Goal: Transaction & Acquisition: Purchase product/service

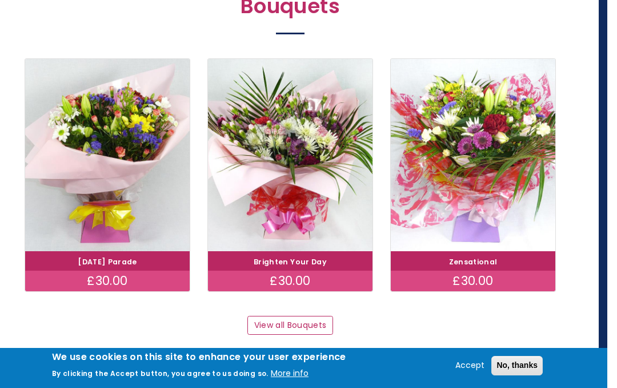
scroll to position [1021, 9]
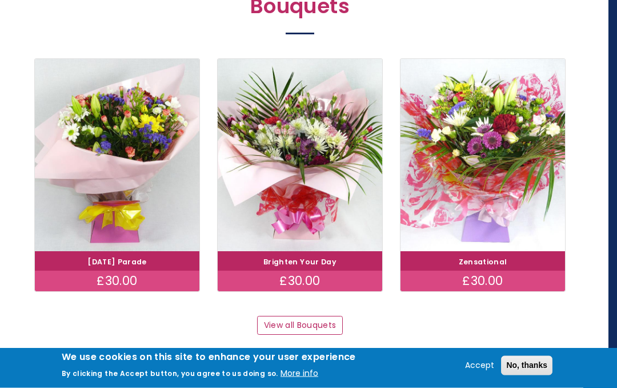
click at [321, 321] on link "View all Bouquets" at bounding box center [300, 325] width 86 height 19
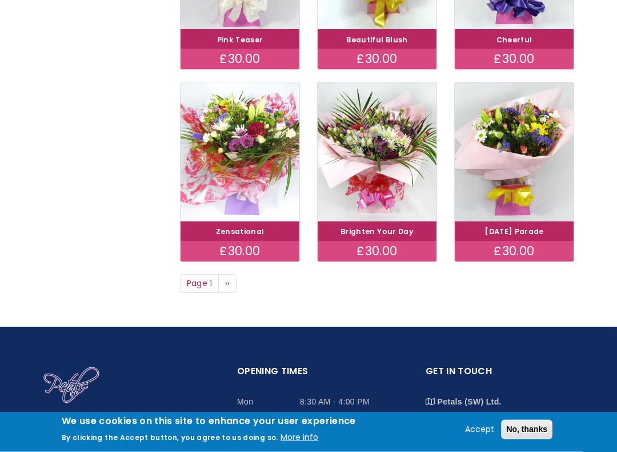
scroll to position [731, 0]
click at [221, 282] on link "Next page ››" at bounding box center [227, 283] width 18 height 19
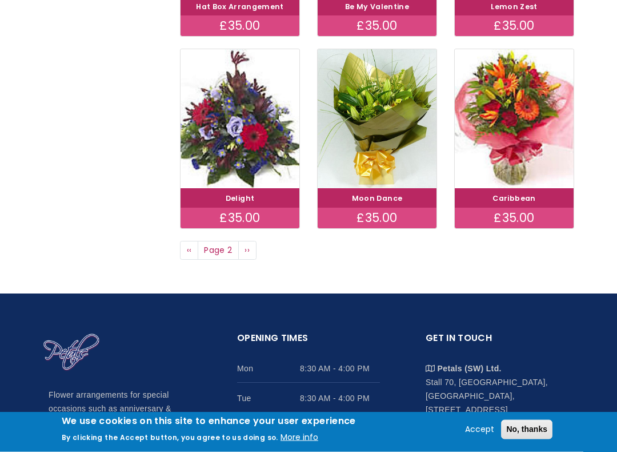
scroll to position [764, 0]
click at [234, 249] on span "Page 2" at bounding box center [218, 250] width 41 height 19
click at [254, 248] on link "Next page ››" at bounding box center [247, 250] width 18 height 19
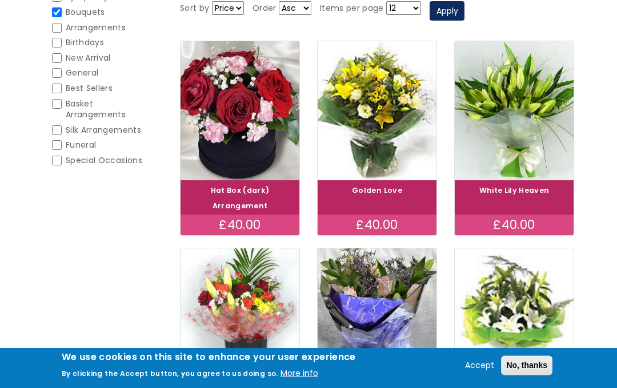
scroll to position [194, 0]
